Goal: Communication & Community: Share content

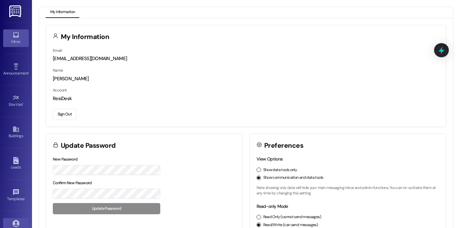
click at [18, 34] on link "Inbox" at bounding box center [16, 37] width 26 height 17
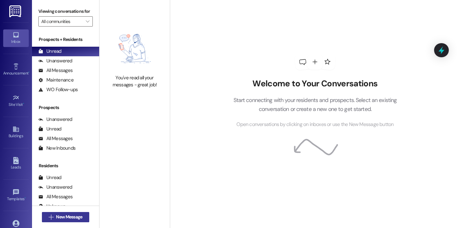
click at [65, 217] on span "New Message" at bounding box center [69, 217] width 26 height 7
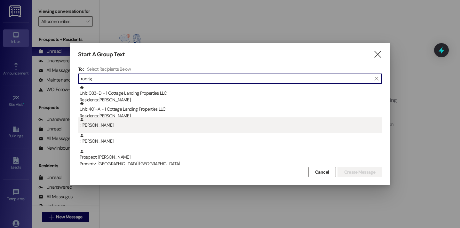
type input "rodrig"
click at [138, 119] on div ": Claire Rodrigue" at bounding box center [231, 123] width 303 height 11
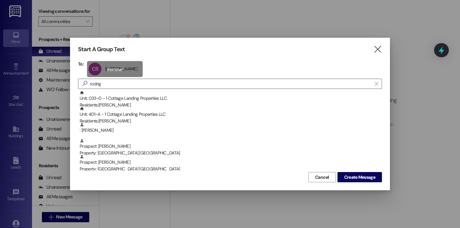
click at [101, 61] on div "CR Claire Rodrigue Claire Rodrigue click to remove" at bounding box center [115, 69] width 56 height 16
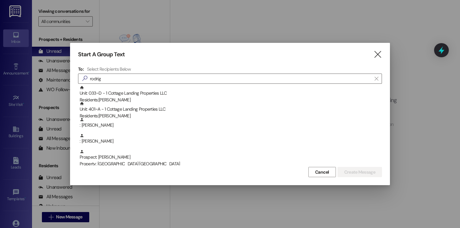
click at [101, 61] on div "Start A Group Text  To: Select Recipients Below  rodrig  Unit: 033~D - 1 Cot…" at bounding box center [230, 114] width 320 height 143
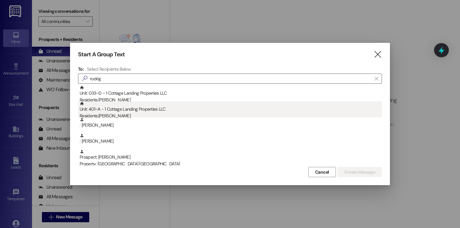
click at [141, 108] on div "Unit: 401~A - 1 Cottage Landing Properties LLC Residents: [PERSON_NAME]" at bounding box center [231, 111] width 303 height 18
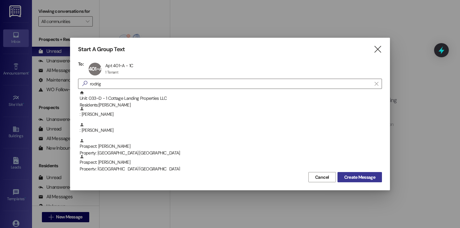
click at [364, 180] on span "Create Message" at bounding box center [360, 177] width 31 height 7
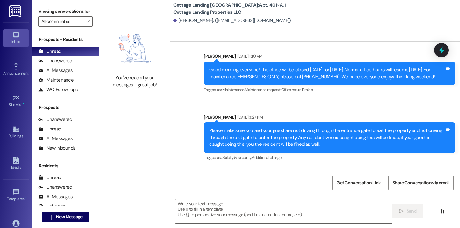
scroll to position [443, 0]
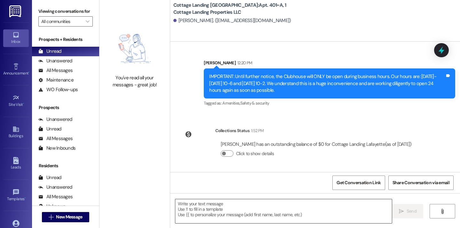
click at [230, 209] on textarea at bounding box center [283, 212] width 217 height 24
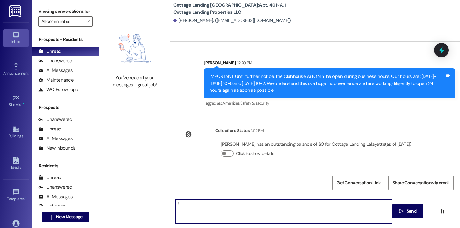
type textarea "!!"
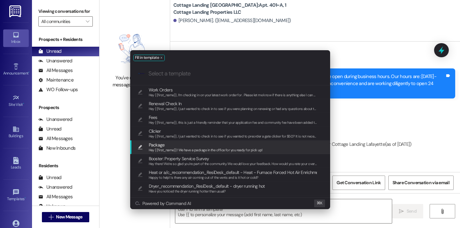
click at [198, 142] on span "Package" at bounding box center [206, 145] width 114 height 7
type textarea "Hey {{first_name}}! We have a package in the office for you ready for pick up!"
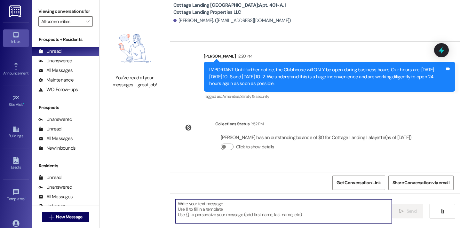
scroll to position [488, 0]
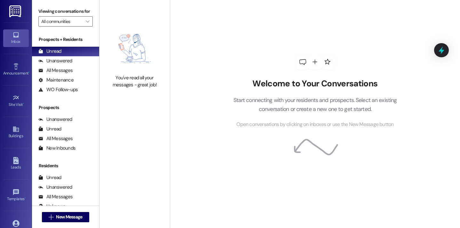
click at [74, 221] on button " New Message" at bounding box center [65, 217] width 47 height 10
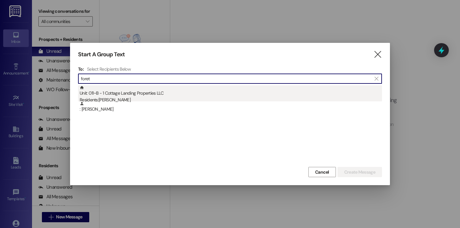
type input "foret"
click at [106, 96] on div "Unit: 011~B - 1 Cottage Landing Properties LLC Residents: Isabelle Foret" at bounding box center [231, 95] width 303 height 18
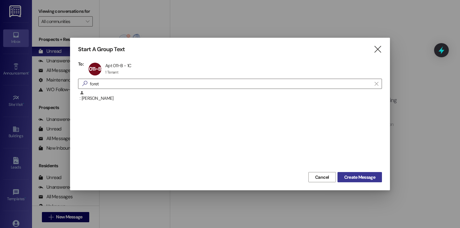
click at [377, 174] on button "Create Message" at bounding box center [360, 177] width 45 height 10
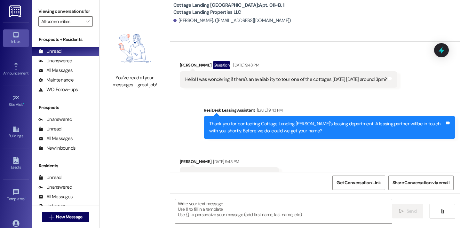
scroll to position [14447, 0]
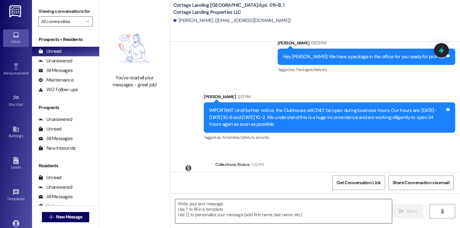
click at [205, 221] on textarea at bounding box center [283, 212] width 217 height 24
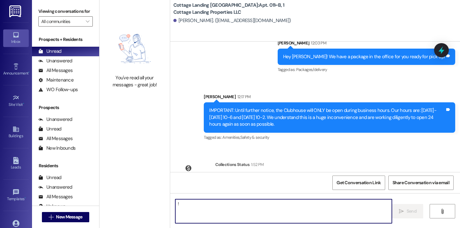
type textarea "!!"
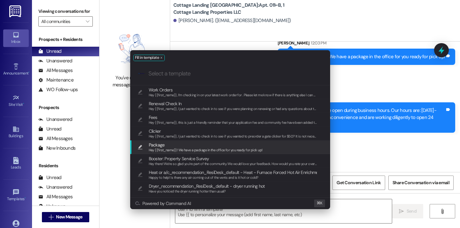
click at [156, 144] on span "Package" at bounding box center [157, 145] width 16 height 7
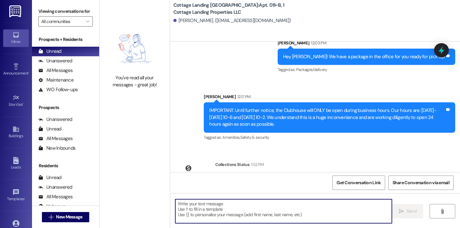
type textarea "Hey {{first_name}}! We have a package in the office for you ready for pick up!"
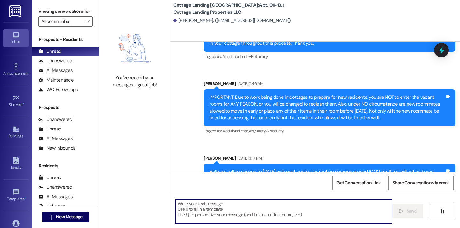
scroll to position [14492, 0]
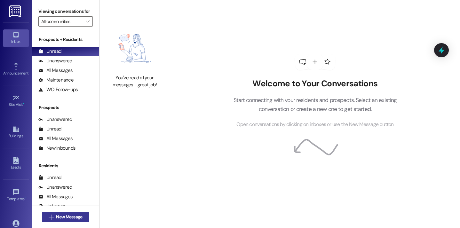
click at [81, 218] on span "New Message" at bounding box center [69, 217] width 29 height 7
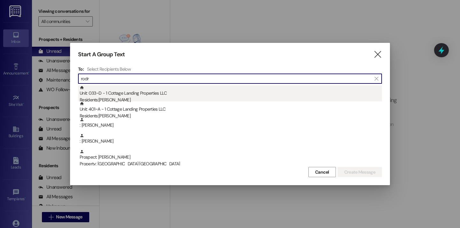
type input "rodr"
click at [112, 100] on div "Residents: [PERSON_NAME]" at bounding box center [231, 100] width 303 height 7
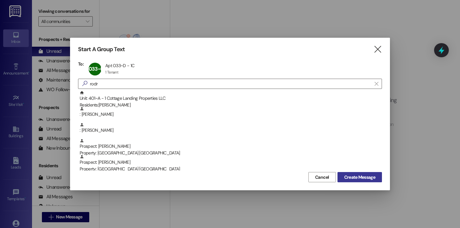
click at [354, 178] on span "Create Message" at bounding box center [360, 177] width 31 height 7
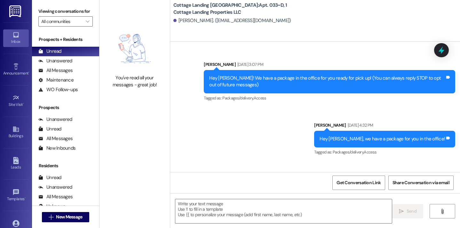
scroll to position [7766, 0]
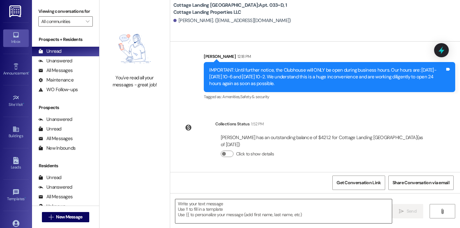
click at [337, 207] on textarea at bounding box center [283, 212] width 217 height 24
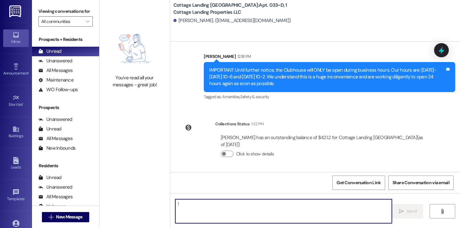
type textarea "!!"
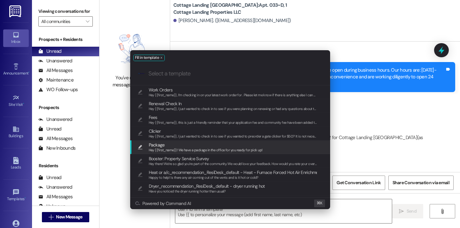
click at [196, 153] on div "Hey {{first_name}}! We have a package in the office for you ready for pick up!" at bounding box center [206, 151] width 114 height 6
type textarea "Hey {{first_name}}! We have a package in the office for you ready for pick up!"
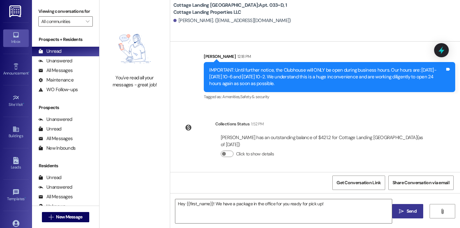
click at [412, 216] on button " Send" at bounding box center [408, 211] width 31 height 14
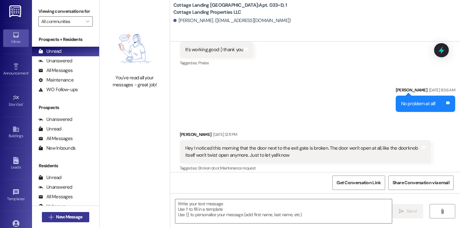
scroll to position [5129, 0]
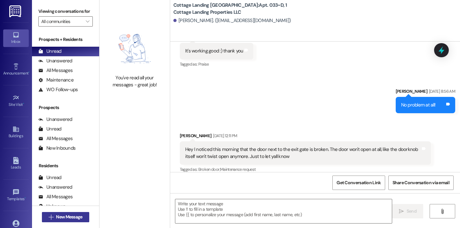
click at [83, 216] on button " New Message" at bounding box center [65, 217] width 47 height 10
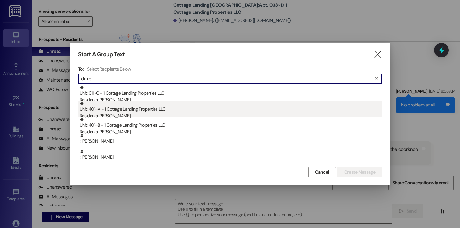
type input "claire"
click at [126, 114] on div "Residents: Claire Rodrigue" at bounding box center [231, 116] width 303 height 7
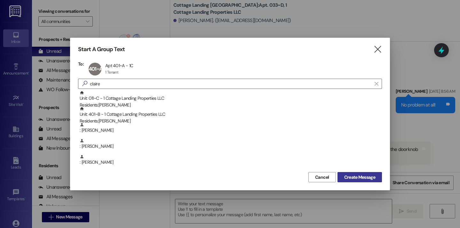
click at [362, 175] on span "Create Message" at bounding box center [360, 177] width 31 height 7
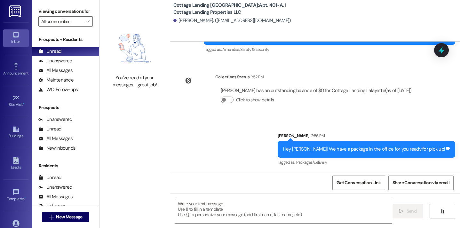
scroll to position [497, 0]
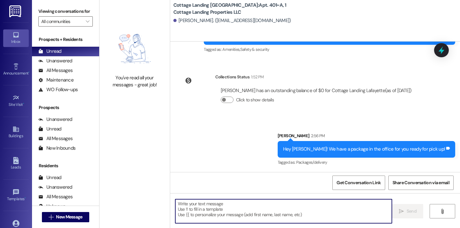
click at [252, 215] on textarea at bounding box center [283, 212] width 217 height 24
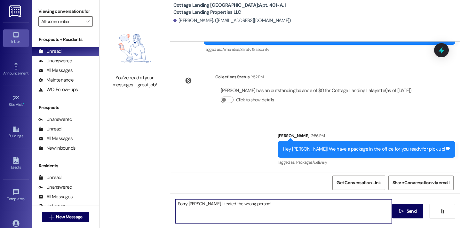
type textarea "Sorry Claire, I texted the wrong person!!"
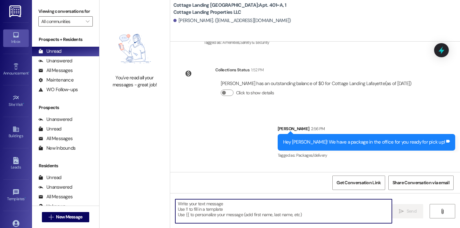
scroll to position [542, 0]
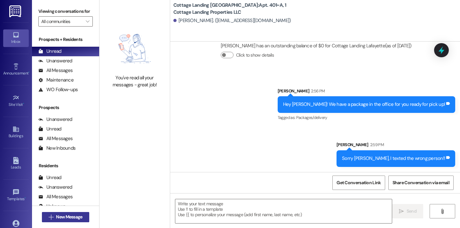
click at [65, 215] on span "New Message" at bounding box center [69, 217] width 26 height 7
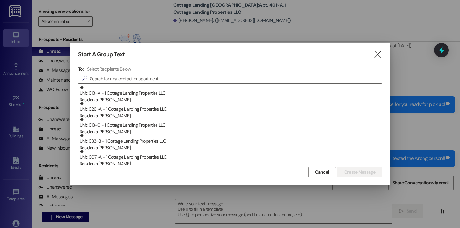
click at [383, 54] on div "Start A Group Text  To: Select Recipients Below  Unit: 018~A - 1 Cottage Land…" at bounding box center [230, 114] width 320 height 143
click at [378, 53] on icon "" at bounding box center [378, 54] width 9 height 7
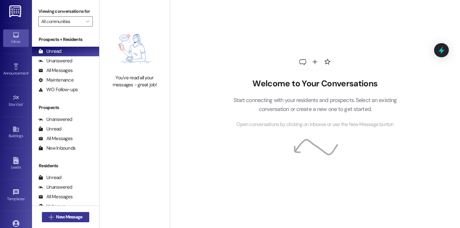
click at [84, 214] on button " New Message" at bounding box center [65, 217] width 47 height 10
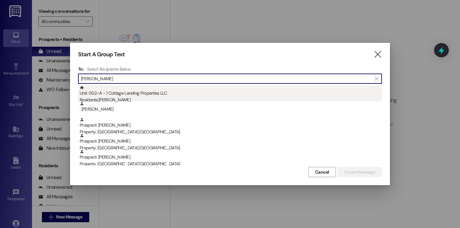
type input "miller"
click at [141, 90] on div "Unit: 002~A - 1 Cottage Landing Properties LLC Residents: Tia Miller" at bounding box center [231, 95] width 303 height 18
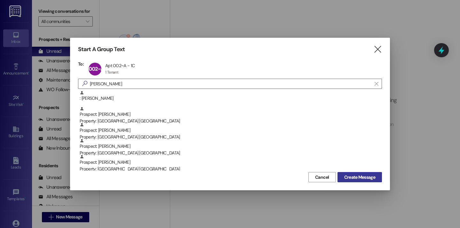
click at [356, 174] on span "Create Message" at bounding box center [360, 177] width 31 height 7
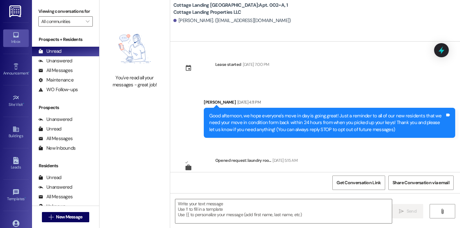
scroll to position [3566, 0]
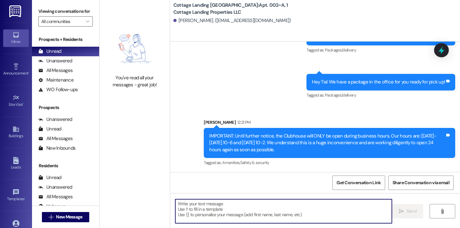
click at [241, 206] on textarea at bounding box center [283, 212] width 217 height 24
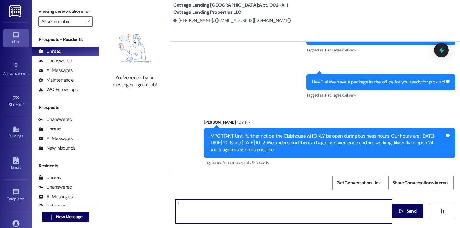
type textarea "!!"
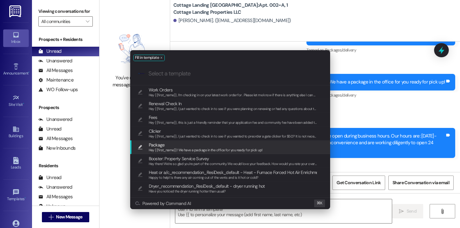
click at [180, 151] on span "Hey {{first_name}}! We have a package in the office for you ready for pick up!" at bounding box center [206, 150] width 114 height 4
type textarea "Hey {{first_name}}! We have a package in the office for you ready for pick up!"
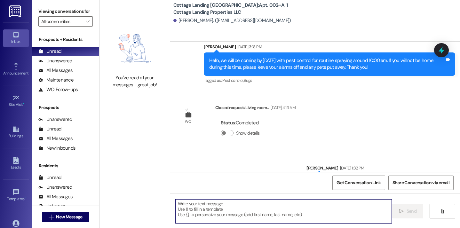
scroll to position [3005, 0]
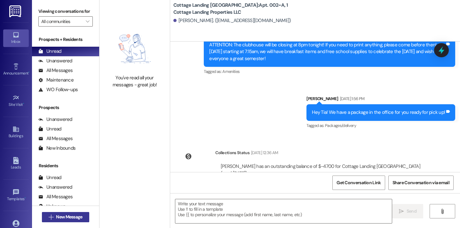
click at [70, 220] on span "New Message" at bounding box center [69, 217] width 26 height 7
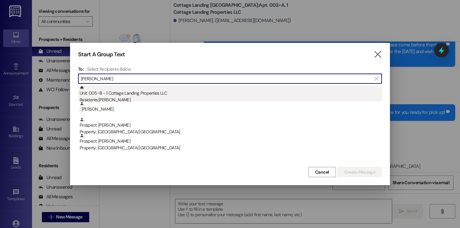
type input "beall"
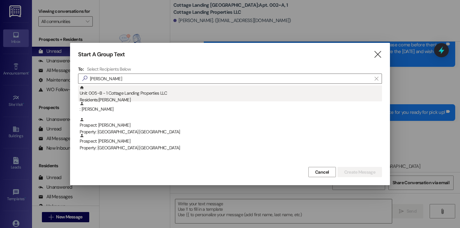
click at [119, 95] on div "Unit: 005~B - 1 Cottage Landing Properties LLC Residents: Matthew Beall" at bounding box center [231, 95] width 303 height 18
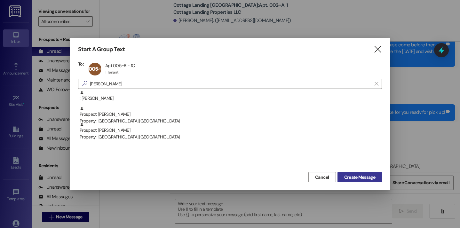
click at [341, 175] on button "Create Message" at bounding box center [360, 177] width 45 height 10
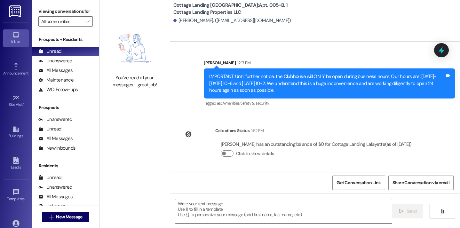
scroll to position [989, 0]
click at [255, 209] on textarea at bounding box center [283, 212] width 217 height 24
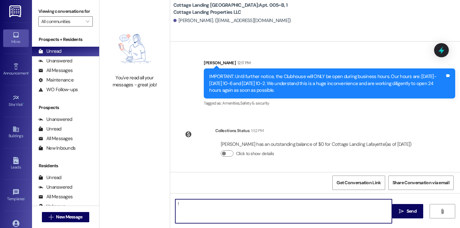
type textarea "!!"
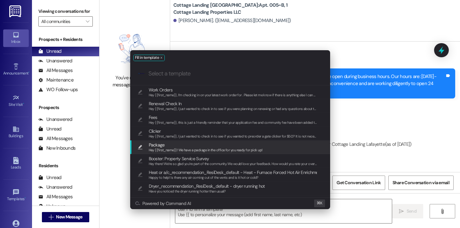
click at [209, 151] on span "Hey {{first_name}}! We have a package in the office for you ready for pick up!" at bounding box center [206, 150] width 114 height 4
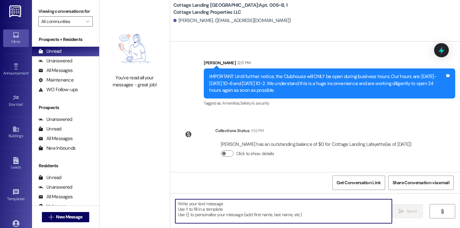
type textarea "Hey {{first_name}}! We have a package in the office for you ready for pick up!"
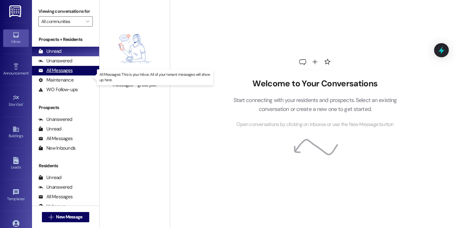
click at [74, 74] on div "All Messages (undefined)" at bounding box center [65, 71] width 67 height 10
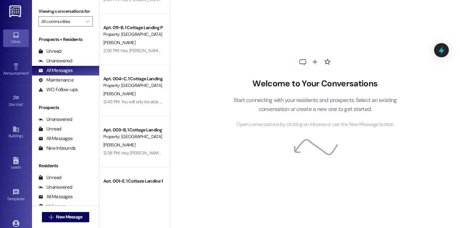
scroll to position [191, 0]
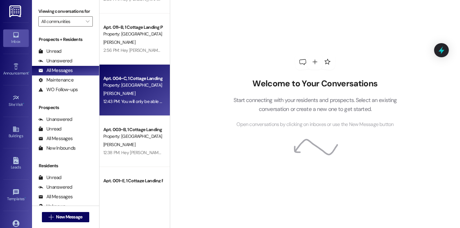
click at [128, 106] on div "12:43 PM: You will only be able to work out during business hours for the time …" at bounding box center [133, 102] width 61 height 8
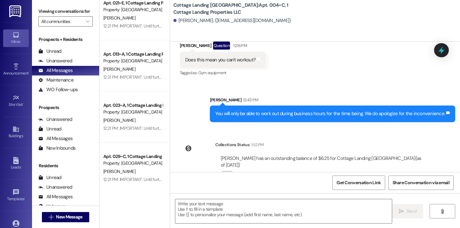
scroll to position [1088, 0]
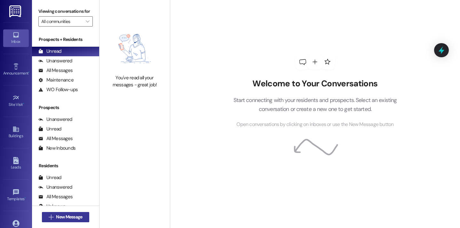
click at [61, 219] on span "New Message" at bounding box center [69, 217] width 26 height 7
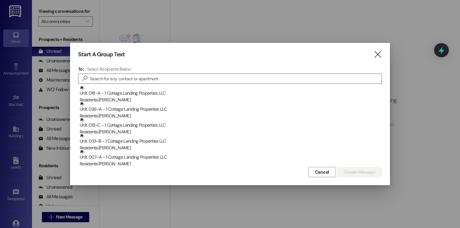
click at [380, 61] on div "Start A Group Text  To: Select Recipients Below  Unit: 018~A - 1 Cottage Land…" at bounding box center [230, 114] width 320 height 143
click at [380, 60] on div "Start A Group Text  To: Select Recipients Below  Unit: 018~A - 1 Cottage Land…" at bounding box center [230, 114] width 320 height 143
click at [378, 58] on icon "" at bounding box center [378, 54] width 9 height 7
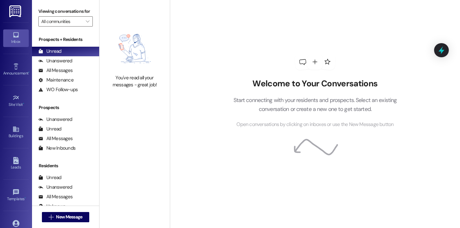
click at [153, 19] on div "You've read all your messages - great job!" at bounding box center [135, 57] width 70 height 114
click at [316, 67] on div at bounding box center [315, 62] width 16 height 16
click at [307, 60] on div at bounding box center [315, 62] width 16 height 16
drag, startPoint x: 307, startPoint y: 60, endPoint x: 186, endPoint y: 62, distance: 121.4
click at [186, 62] on div "Welcome to Your Conversations Start connecting with your residents and prospect…" at bounding box center [315, 114] width 290 height 228
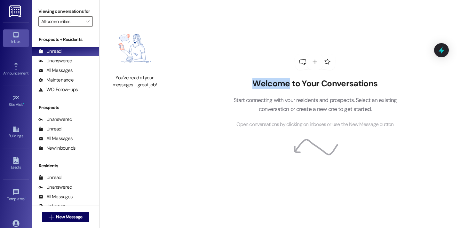
click at [186, 62] on div "Welcome to Your Conversations Start connecting with your residents and prospect…" at bounding box center [315, 114] width 290 height 228
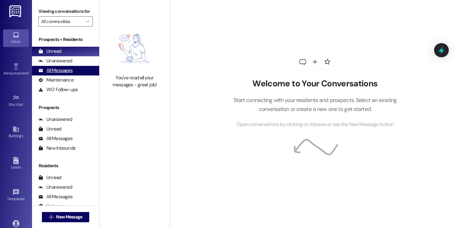
click at [70, 74] on div "All Messages" at bounding box center [55, 70] width 34 height 7
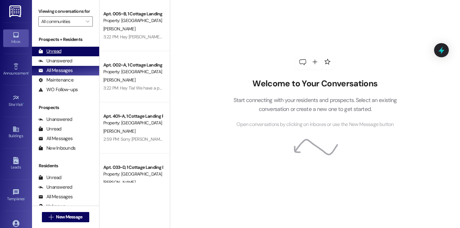
click at [68, 56] on div "Unread (0)" at bounding box center [65, 52] width 67 height 10
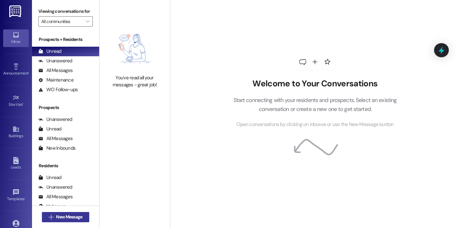
click at [77, 214] on span "New Message" at bounding box center [69, 217] width 26 height 7
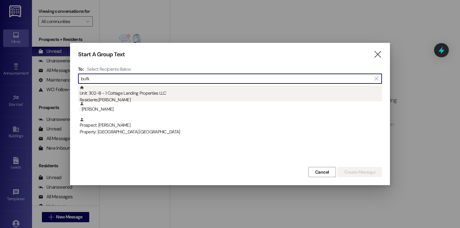
type input "bufk"
click at [127, 95] on div "Unit: 302~B - 1 Cottage Landing Properties LLC Residents: Taylor Bufkin" at bounding box center [231, 95] width 303 height 18
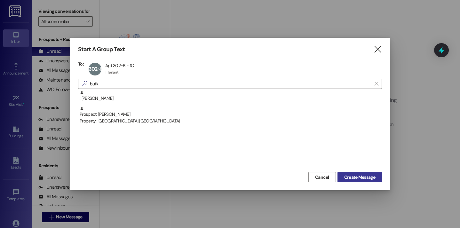
click at [350, 178] on span "Create Message" at bounding box center [360, 177] width 31 height 7
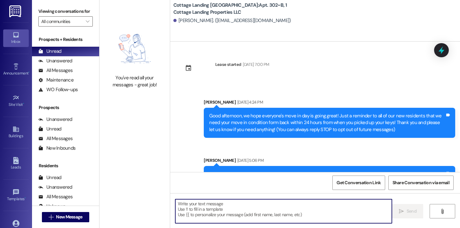
click at [240, 208] on textarea at bounding box center [283, 212] width 217 height 24
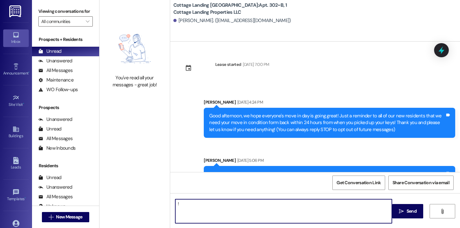
type textarea "!!"
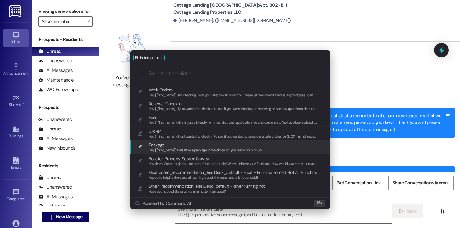
click at [163, 143] on span "Package" at bounding box center [157, 145] width 16 height 7
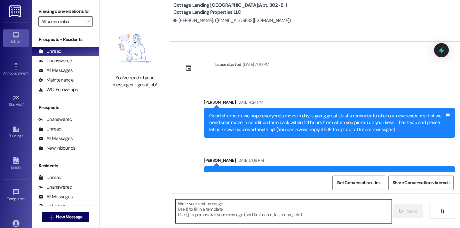
type textarea "Hey {{first_name}}! We have a package in the office for you ready for pick up!"
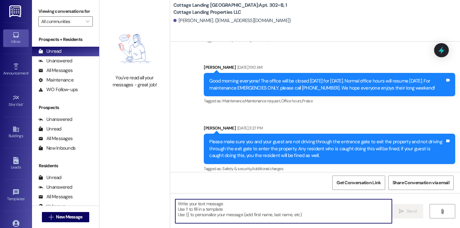
scroll to position [589, 0]
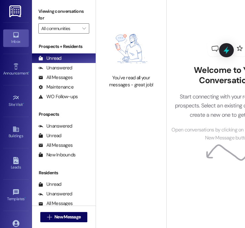
scroll to position [0, 43]
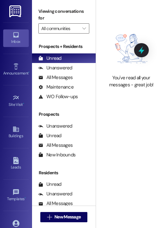
scroll to position [0, 128]
